Goal: Information Seeking & Learning: Check status

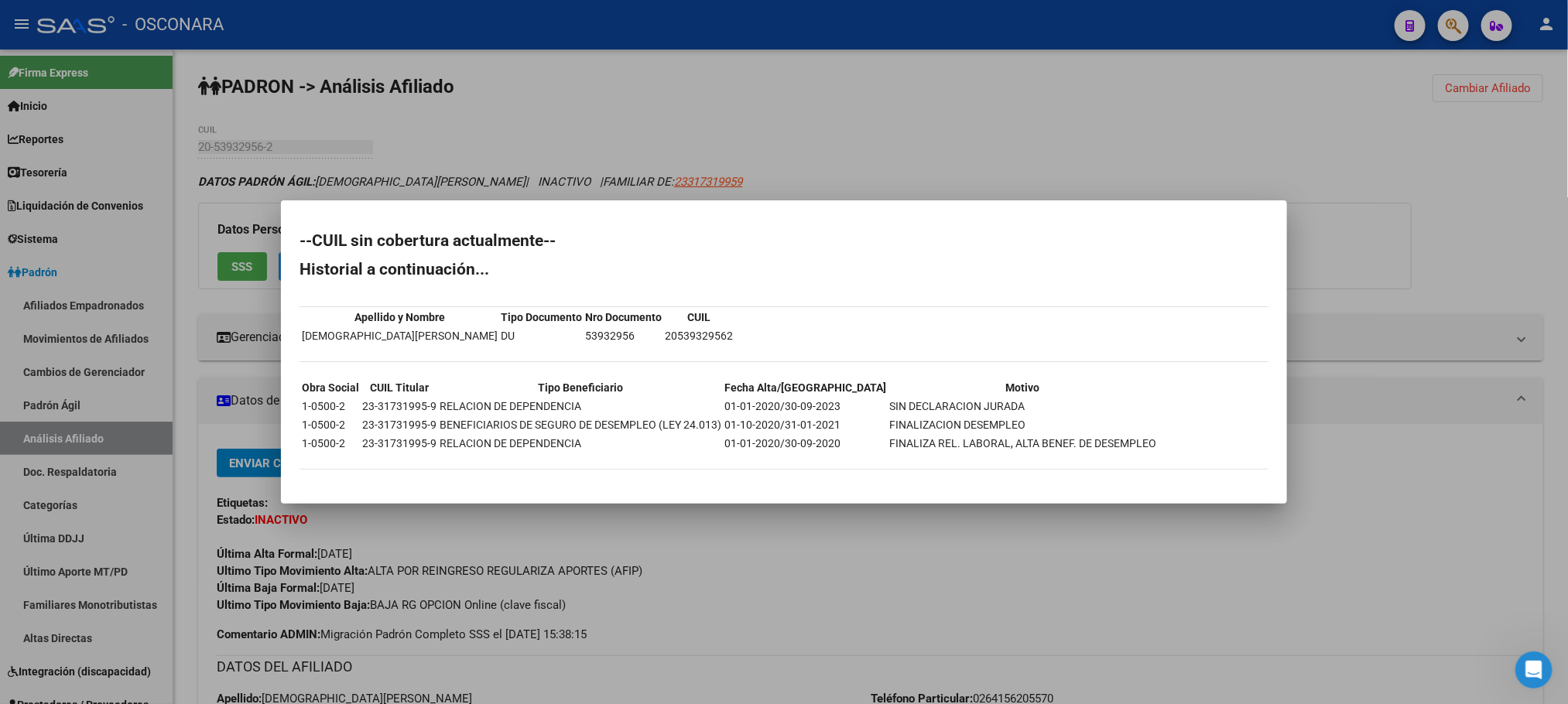
scroll to position [5, 0]
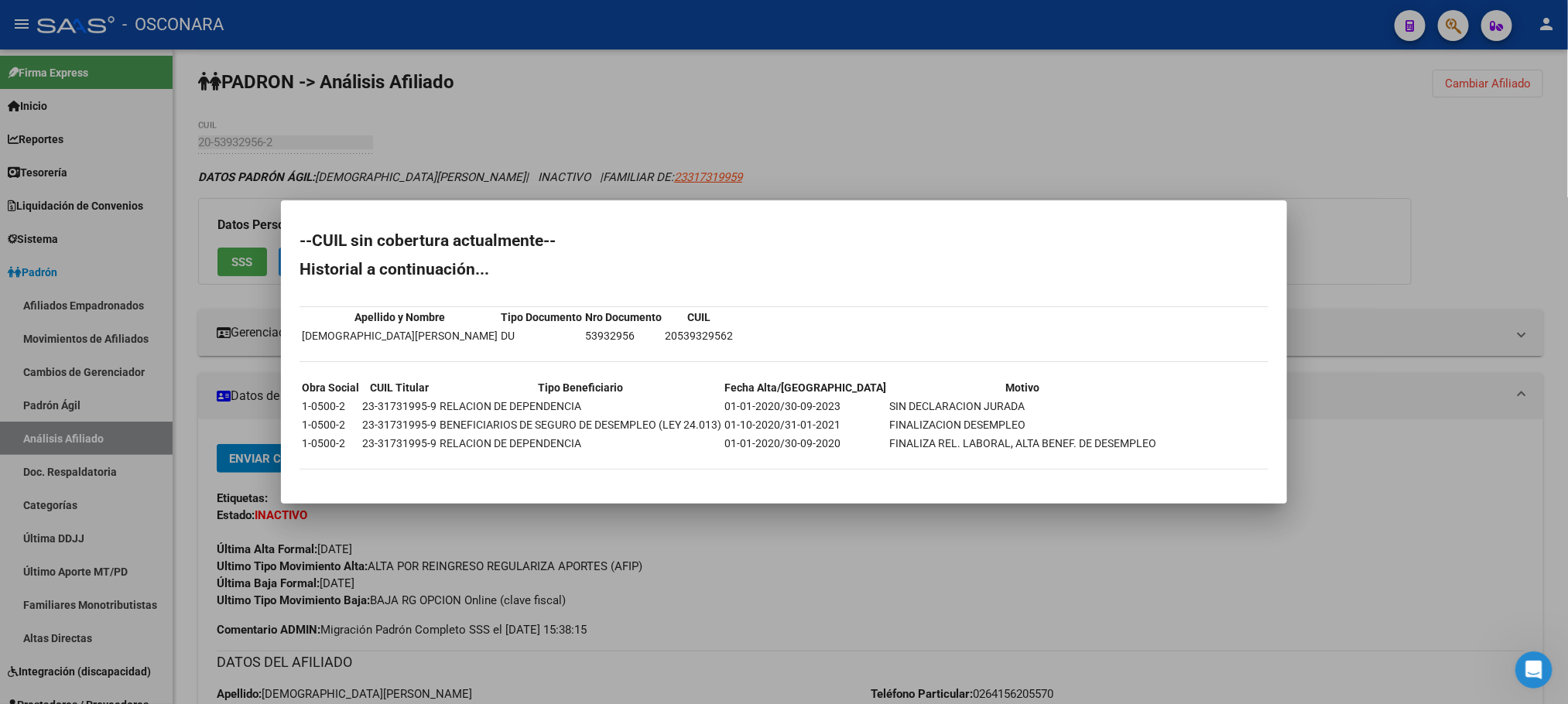
click at [854, 584] on div at bounding box center [784, 352] width 1568 height 704
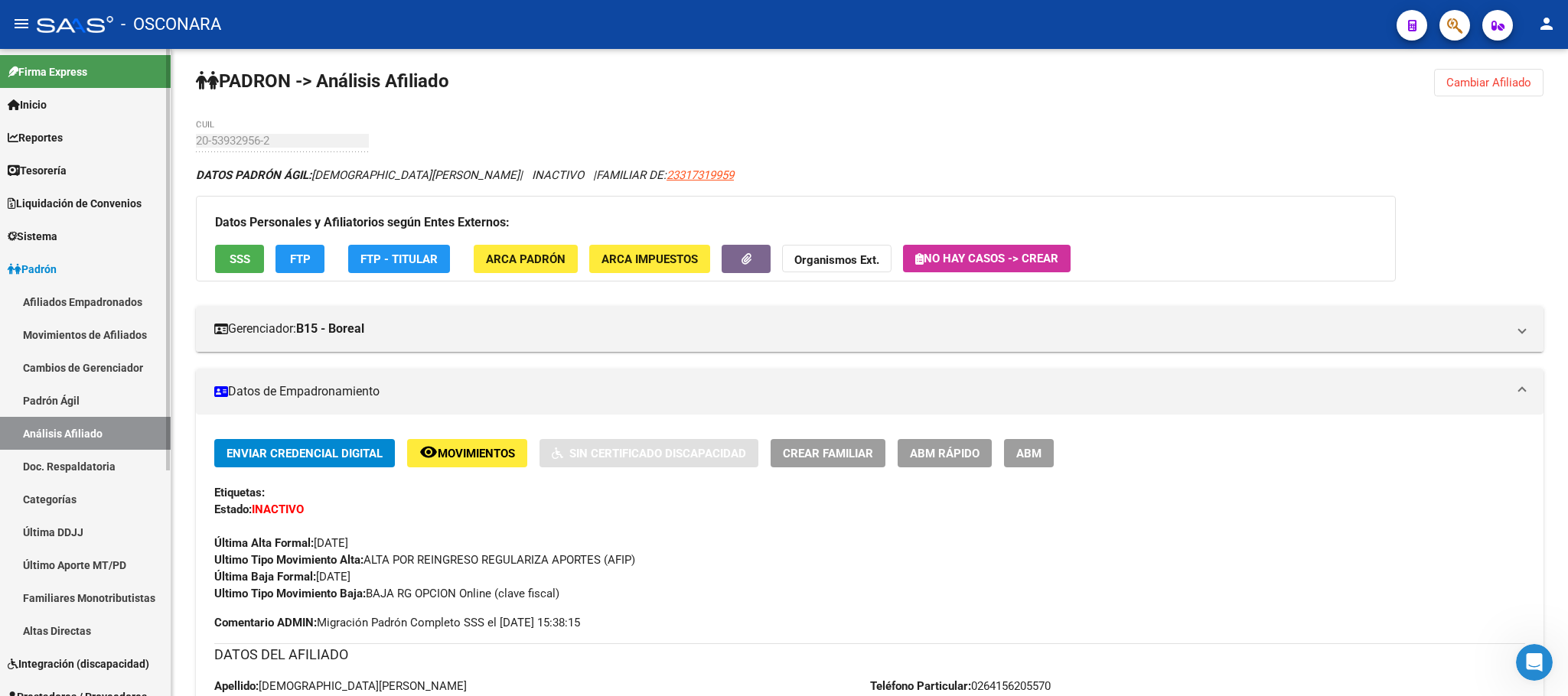
click at [66, 396] on link "Padrón Ágil" at bounding box center [85, 401] width 171 height 33
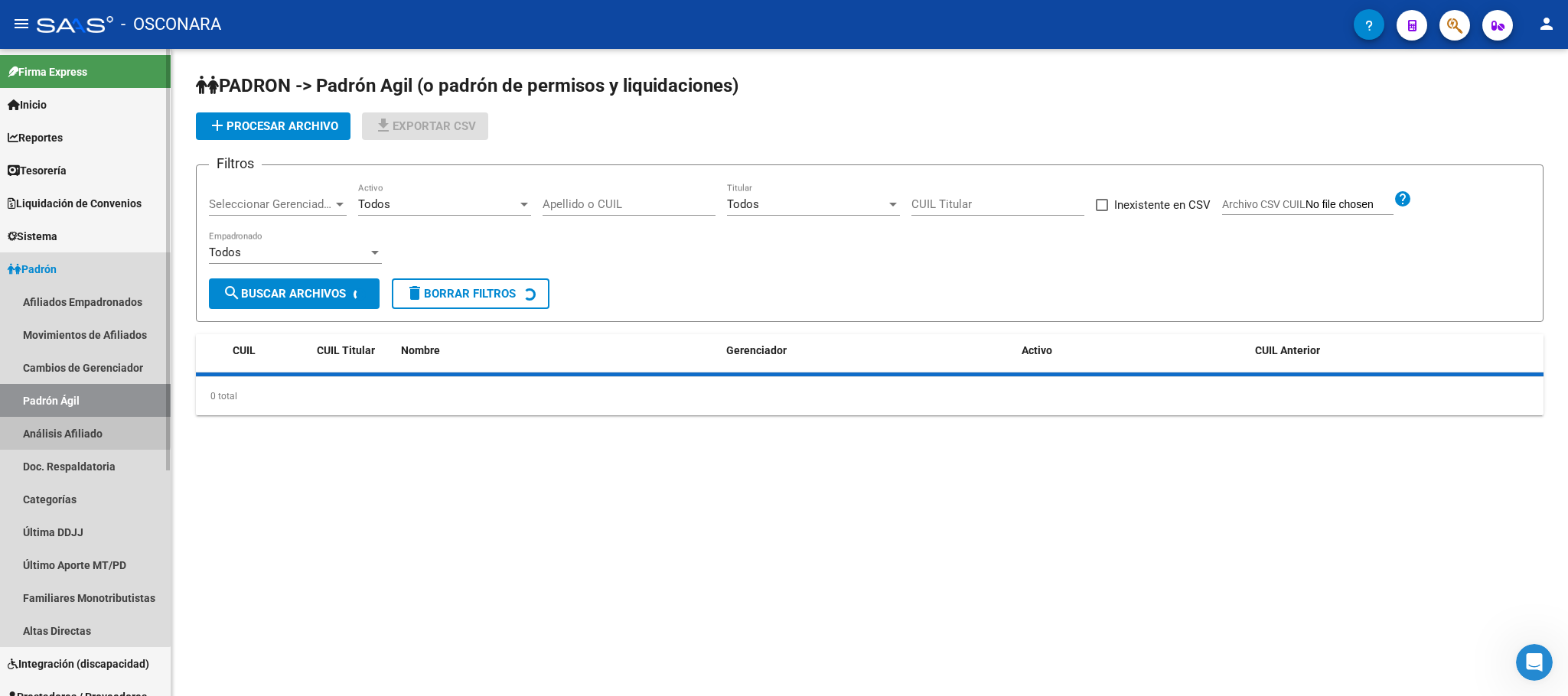
click at [71, 423] on link "Análisis Afiliado" at bounding box center [85, 434] width 171 height 33
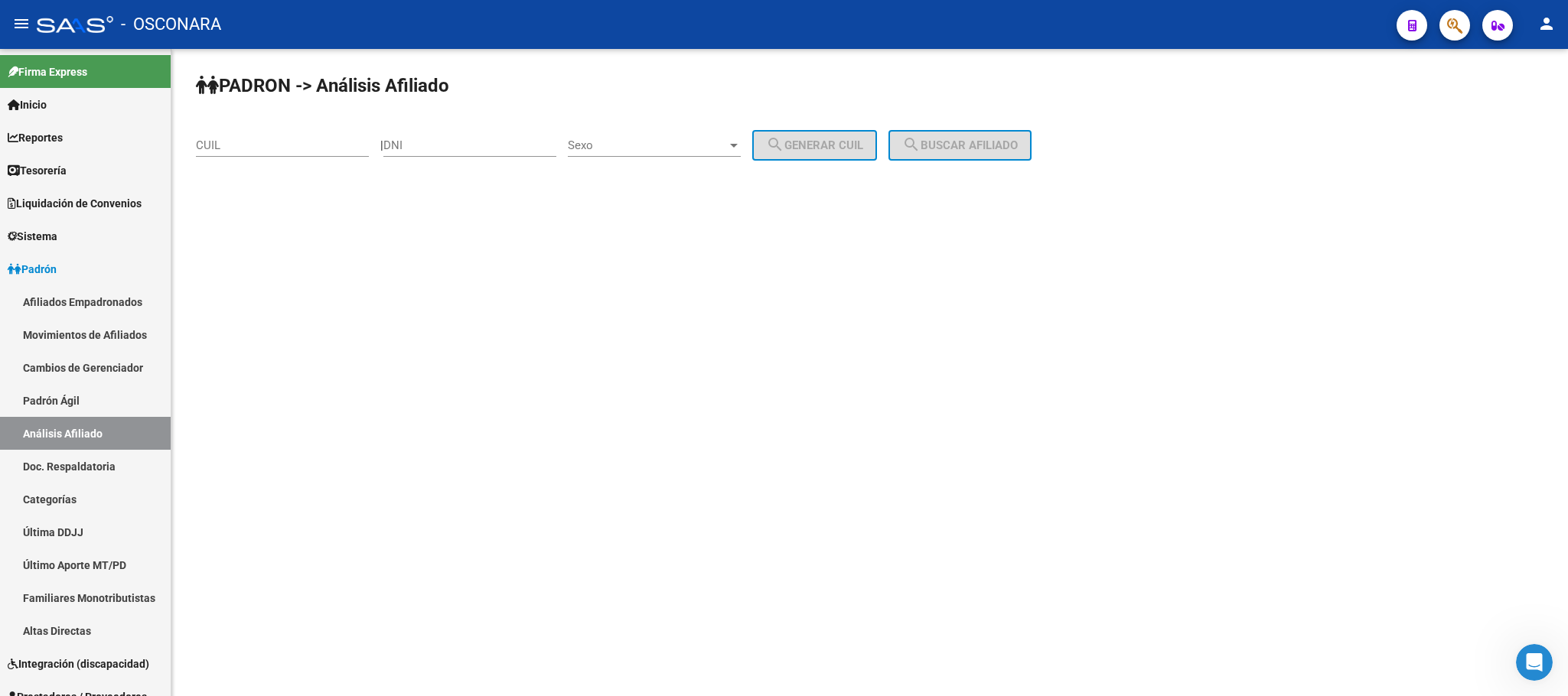
click at [257, 142] on input "CUIL" at bounding box center [281, 145] width 173 height 14
paste input "20-16559866-1"
type input "20-16559866-1"
click at [1018, 143] on span "search Buscar afiliado" at bounding box center [960, 145] width 115 height 14
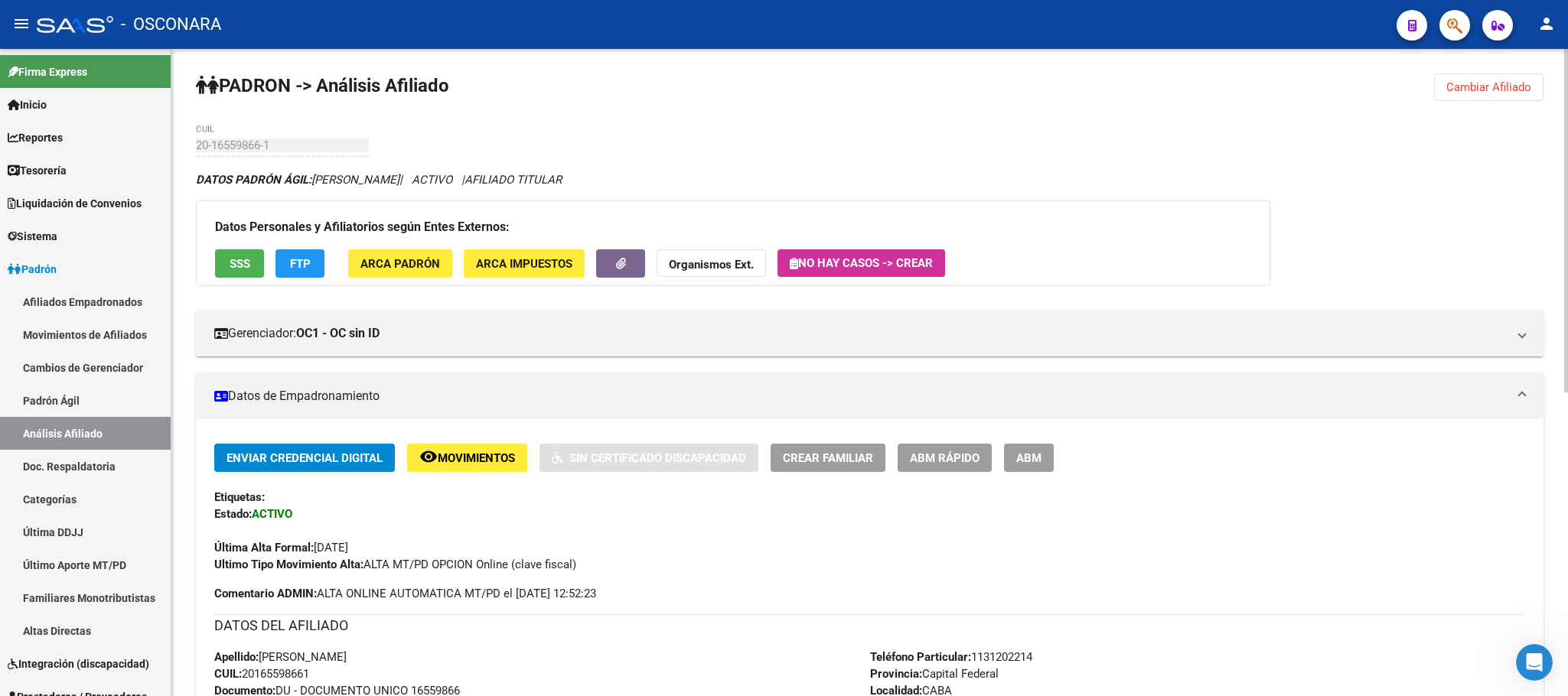
click at [240, 279] on div "Datos Personales y Afiliatorios según Entes Externos: SSS FTP ARCA Padrón ARCA …" at bounding box center [733, 243] width 1074 height 86
click at [240, 275] on button "SSS" at bounding box center [239, 263] width 49 height 29
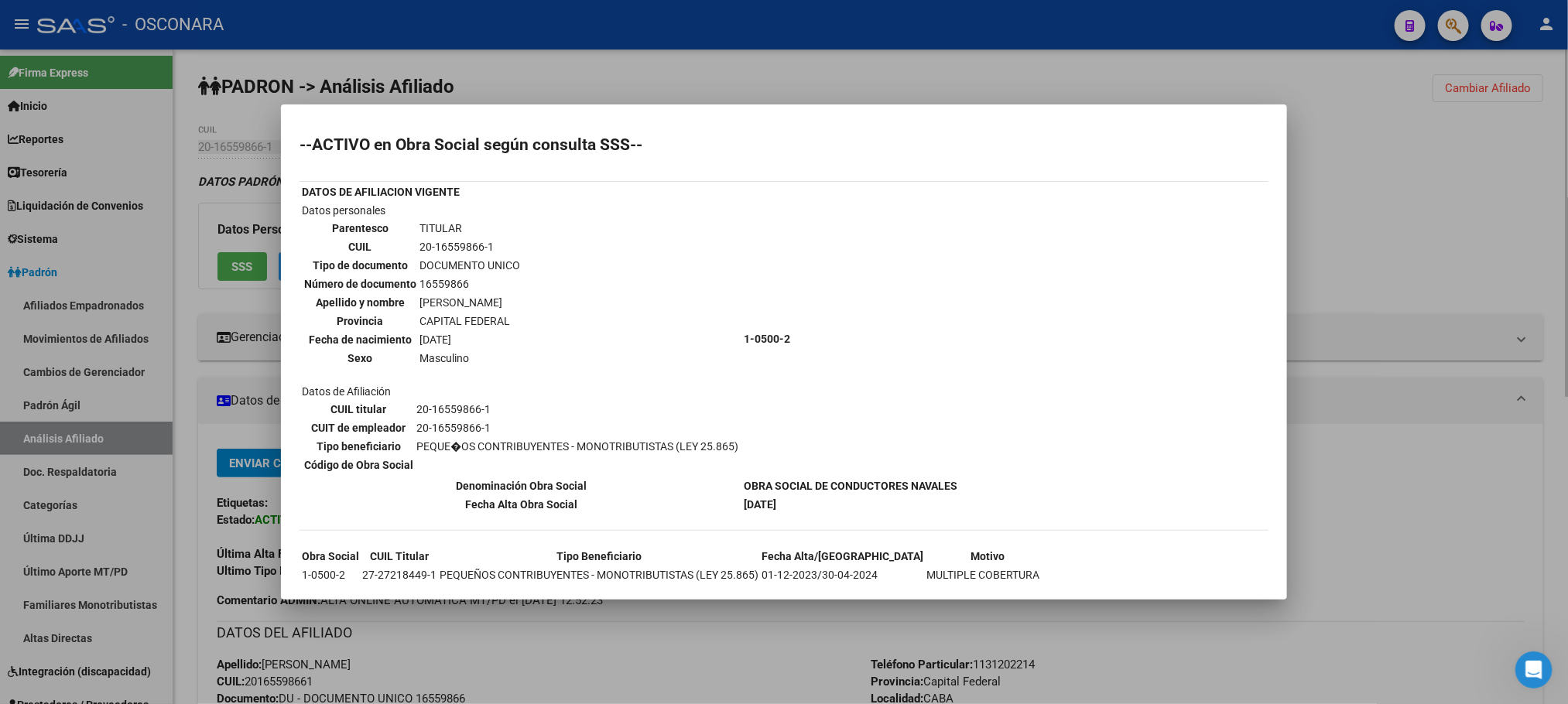
click at [708, 618] on div at bounding box center [784, 352] width 1568 height 704
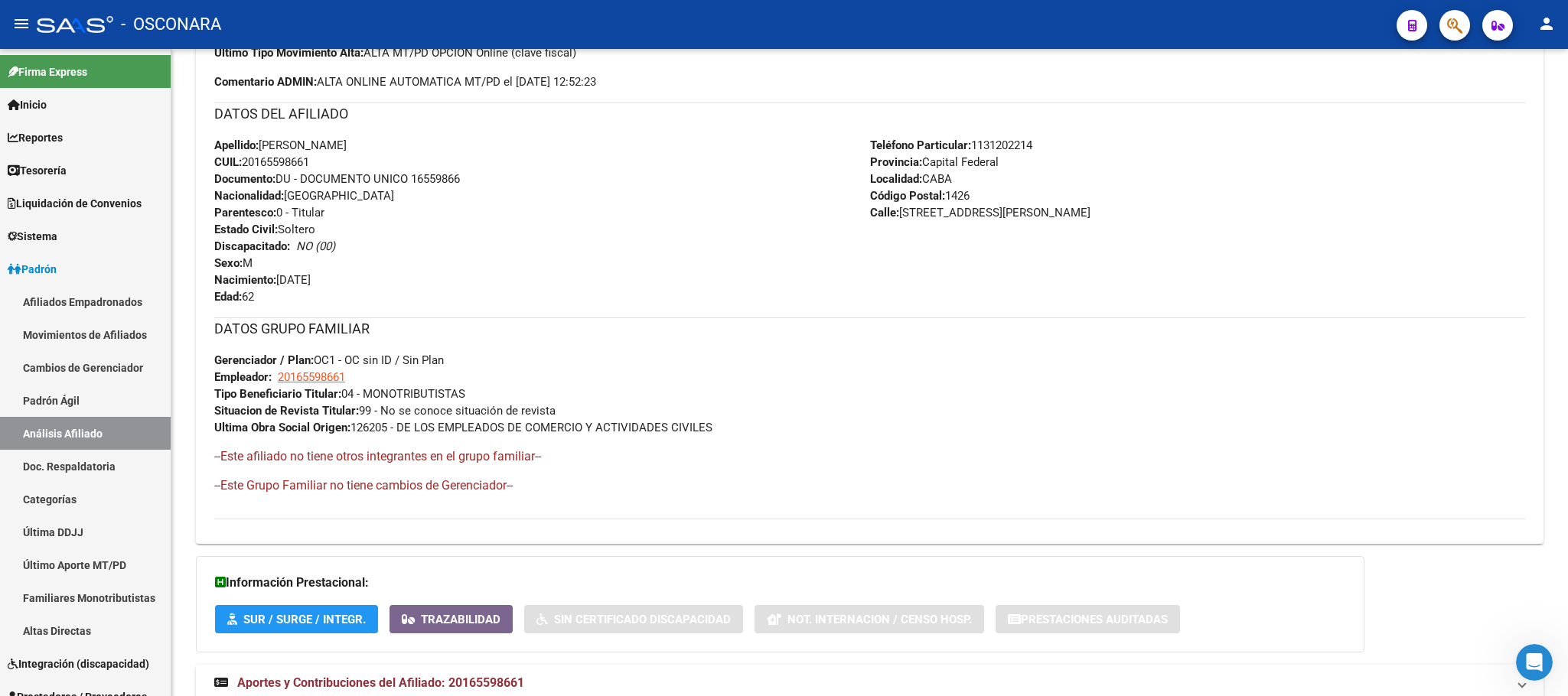
scroll to position [457, 0]
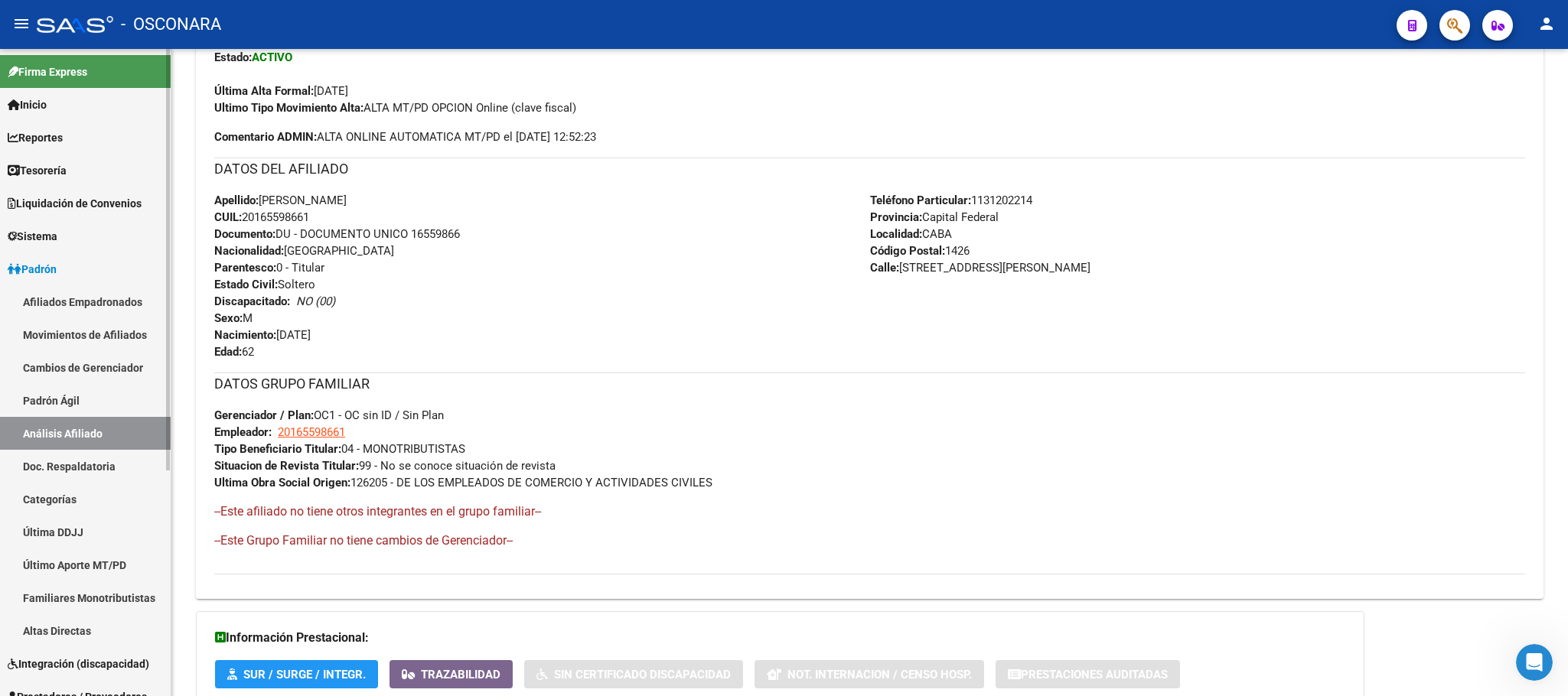
click at [74, 395] on link "Padrón Ágil" at bounding box center [85, 401] width 171 height 33
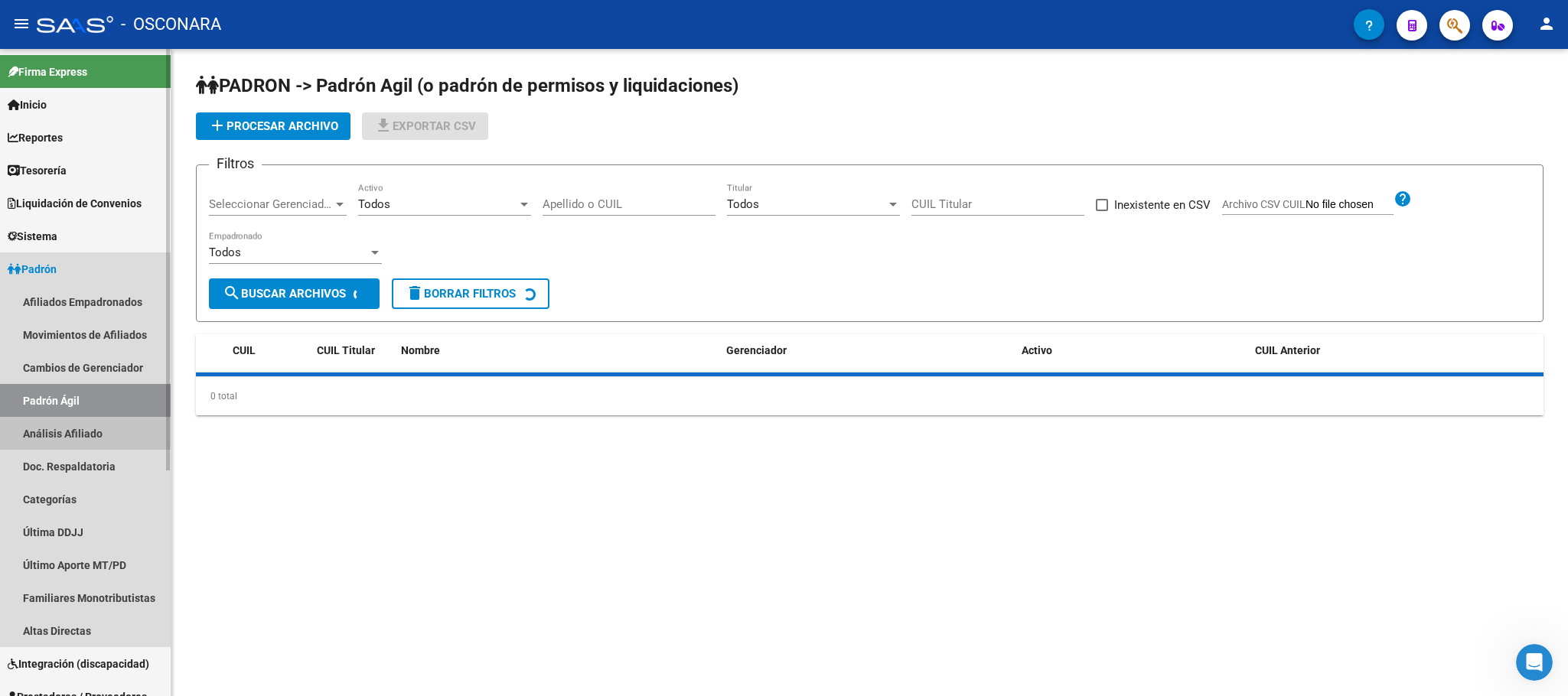
click at [81, 420] on link "Análisis Afiliado" at bounding box center [85, 434] width 171 height 33
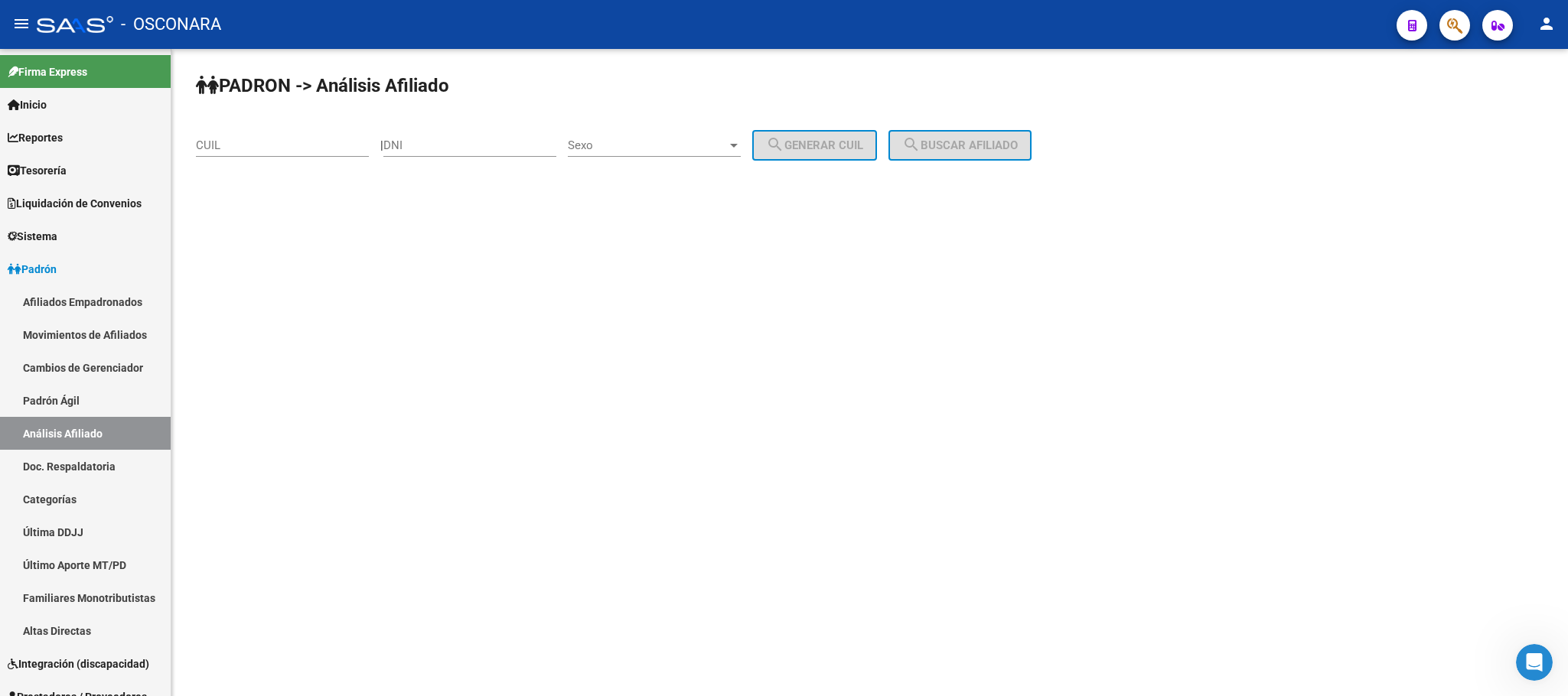
click at [293, 146] on input "CUIL" at bounding box center [281, 145] width 173 height 14
